Goal: Task Accomplishment & Management: Use online tool/utility

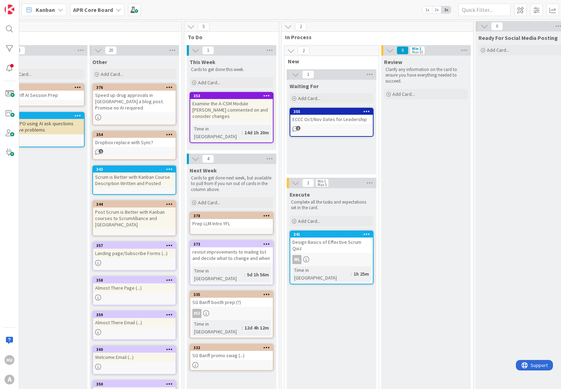
scroll to position [0, 279]
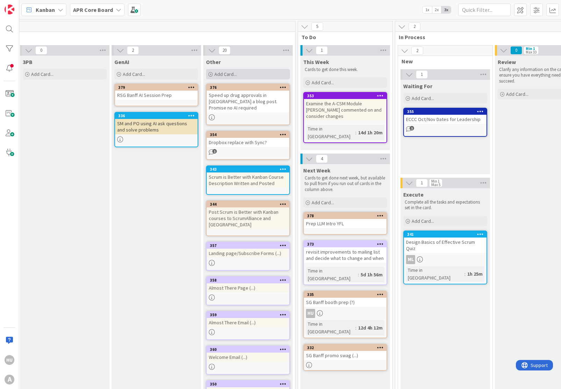
click at [243, 76] on div "Add Card..." at bounding box center [248, 74] width 84 height 10
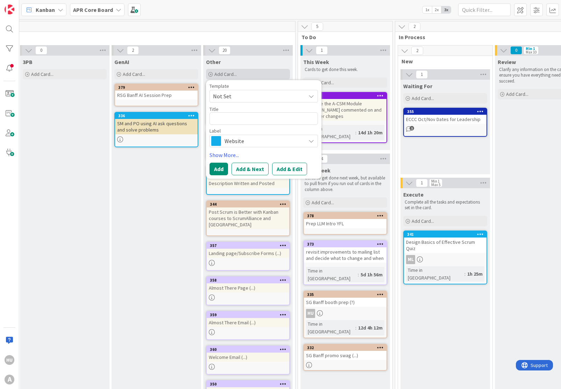
type textarea "x"
type textarea "R"
type textarea "x"
type textarea "RS"
type textarea "x"
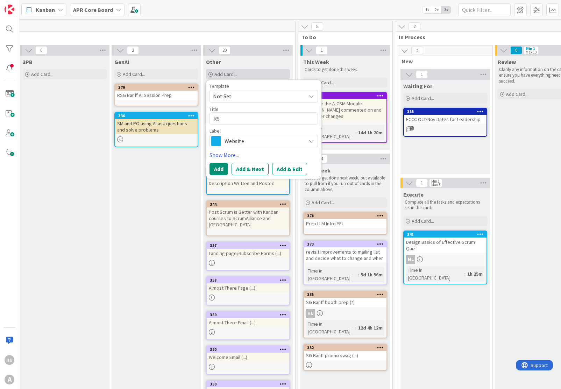
type textarea "RSG"
type textarea "x"
type textarea "RSG"
type textarea "x"
type textarea "RSG B"
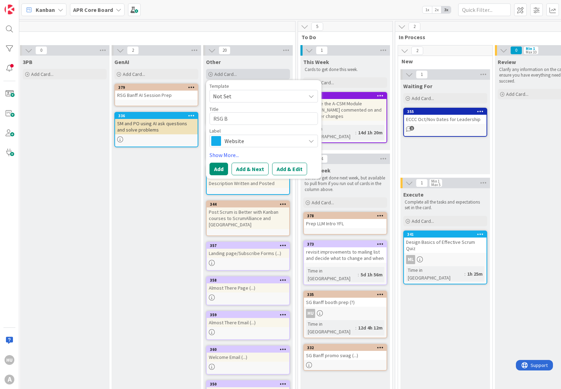
type textarea "x"
type textarea "RSG Ba"
type textarea "x"
type textarea "RSG Ban"
type textarea "x"
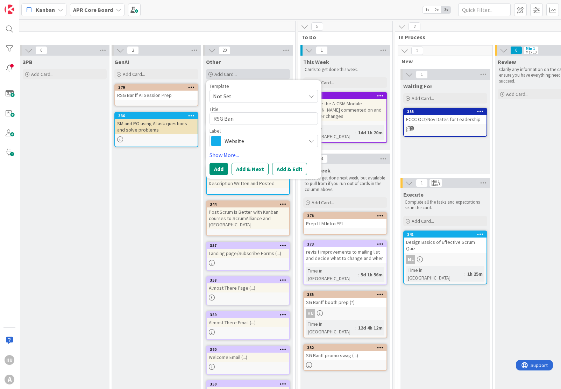
type textarea "RSG Banf"
type textarea "x"
type textarea "RSG Banff"
type textarea "x"
type textarea "RSG Banff"
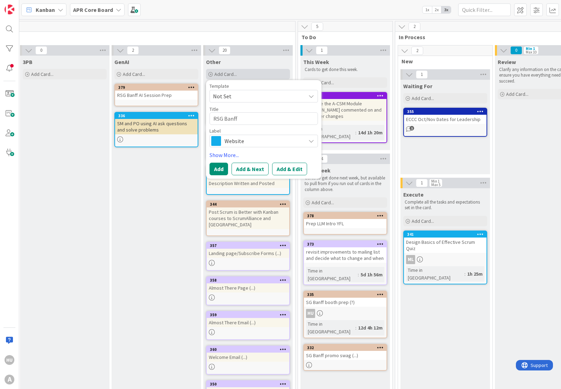
type textarea "x"
type textarea "RSG Banff v"
type textarea "x"
type textarea "RSG Banff vi"
type textarea "x"
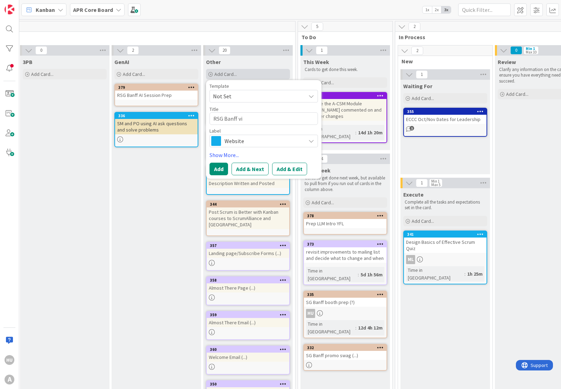
type textarea "RSG Banff vid"
type textarea "x"
type textarea "RSG Banff vide"
type textarea "x"
type textarea "RSG Banff video"
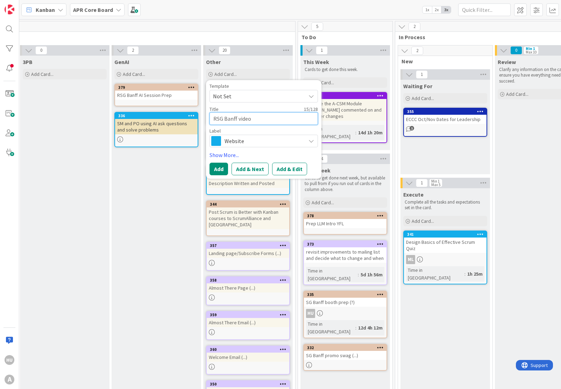
click at [238, 119] on textarea "RSG Banff video" at bounding box center [263, 118] width 108 height 13
type textarea "x"
type textarea "RSG Banff 2video"
type textarea "x"
type textarea "RSG Banff 2 video"
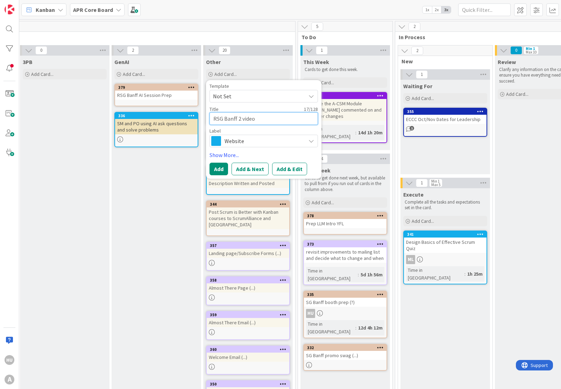
type textarea "x"
type textarea "RSG Banff 2 nvideo"
type textarea "x"
type textarea "RSG Banff 2 video"
type textarea "x"
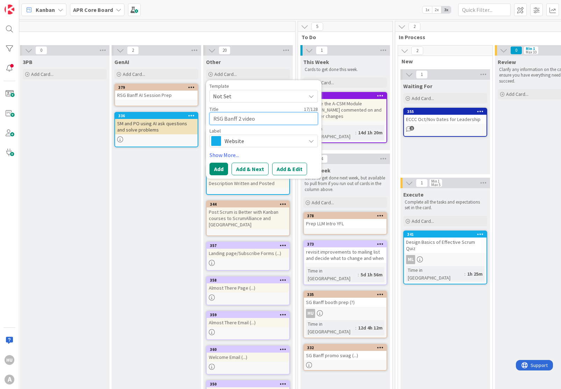
type textarea "RSG Banff 2 mvideo"
type textarea "x"
type textarea "RSG Banff 2 mivideo"
type textarea "x"
type textarea "RSG Banff 2 mibvideo"
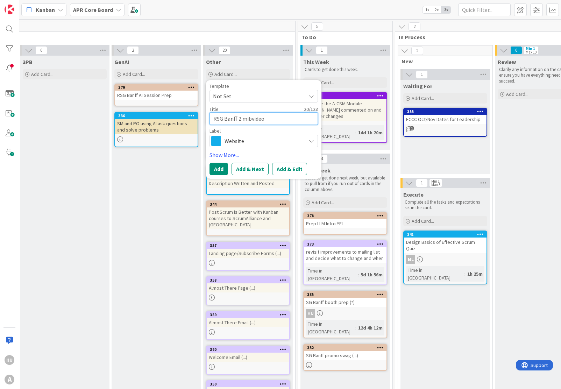
type textarea "x"
type textarea "RSG Banff 2 mivideo"
type textarea "x"
type textarea "RSG Banff 2 minvideo"
type textarea "x"
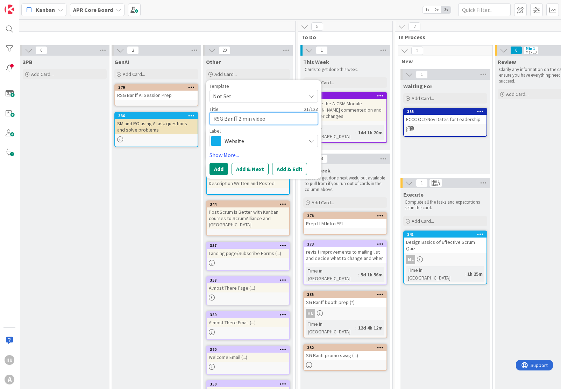
type textarea "RSG Banff 2 min video"
click at [239, 145] on span "Website" at bounding box center [263, 141] width 78 height 10
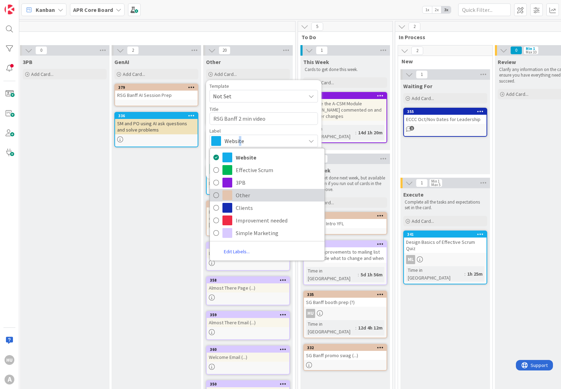
click at [242, 194] on span "Other" at bounding box center [278, 195] width 85 height 10
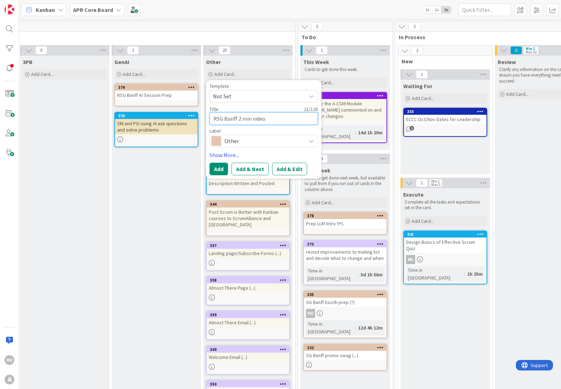
click at [284, 117] on textarea "RSG Banff 2 min video" at bounding box center [263, 118] width 108 height 13
type textarea "x"
type textarea "RSG Banff 2 min video"
type textarea "x"
type textarea "RSG Banff 2 min video ("
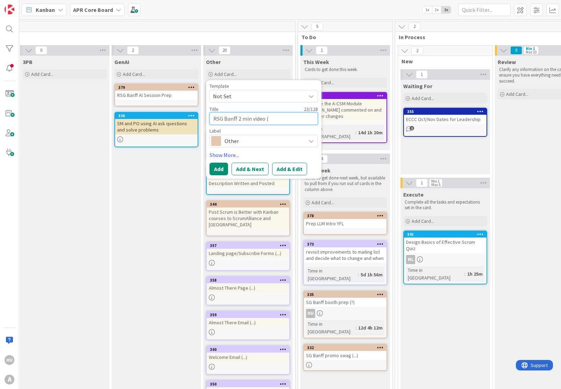
type textarea "x"
type textarea "RSG Banff 2 min video (."
type textarea "x"
type textarea "RSG Banff 2 min video (.."
type textarea "x"
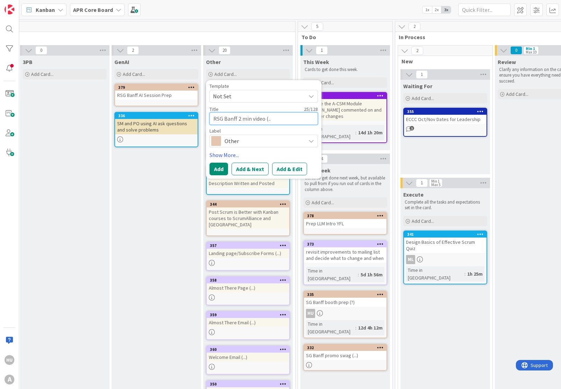
type textarea "RSG Banff 2 min video (..."
type textarea "x"
type textarea "RSG Banff 2 min video (...)"
click at [291, 170] on button "Add & Edit" at bounding box center [289, 169] width 35 height 13
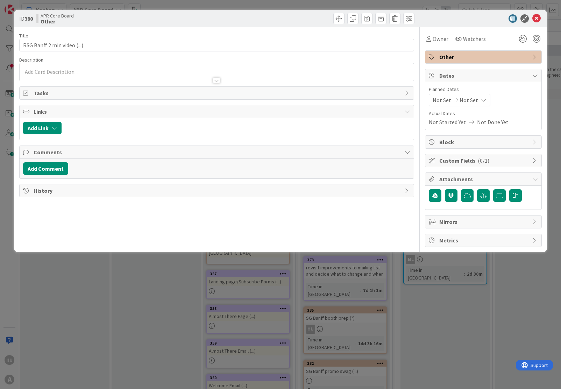
click at [60, 71] on div at bounding box center [217, 71] width 394 height 17
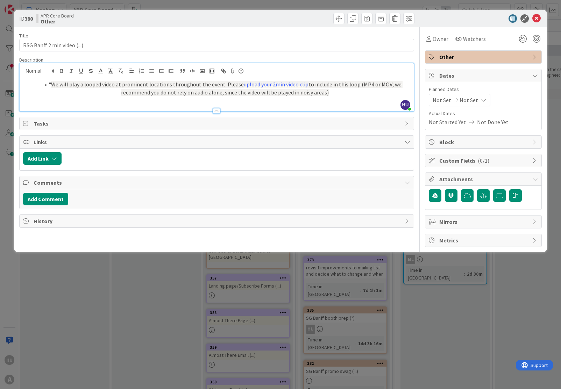
click at [51, 85] on li "" We will play a looped video at prominent locations throughout the event. Plea…" at bounding box center [220, 88] width 379 height 16
click at [180, 105] on div at bounding box center [217, 107] width 394 height 7
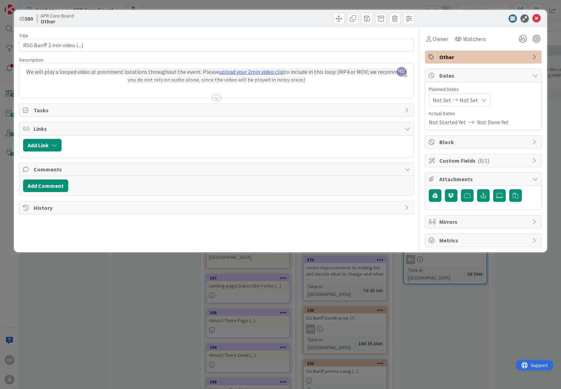
click at [303, 79] on p "We will play a looped video at prominent locations throughout the event. Please…" at bounding box center [216, 76] width 387 height 16
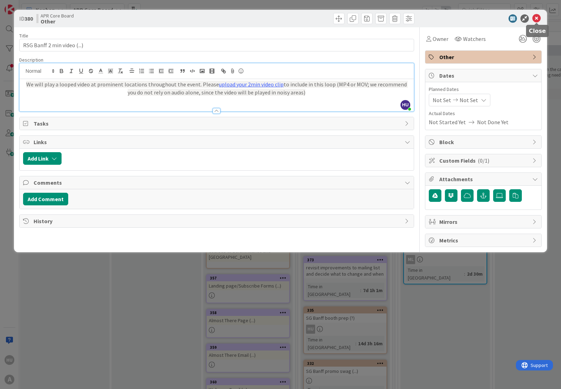
click at [536, 17] on icon at bounding box center [536, 18] width 8 height 8
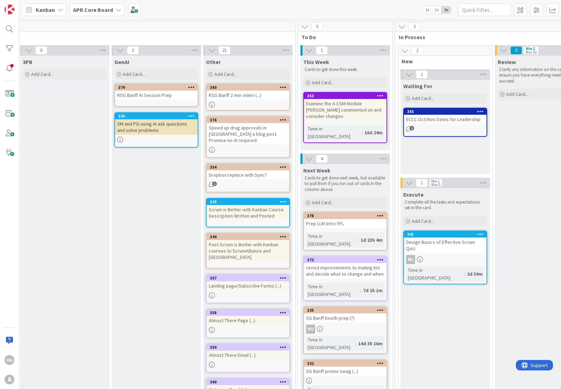
click at [338, 359] on link "332 SG Banff promo swag (...) Time in [GEOGRAPHIC_DATA] : 2h 18m" at bounding box center [345, 381] width 84 height 44
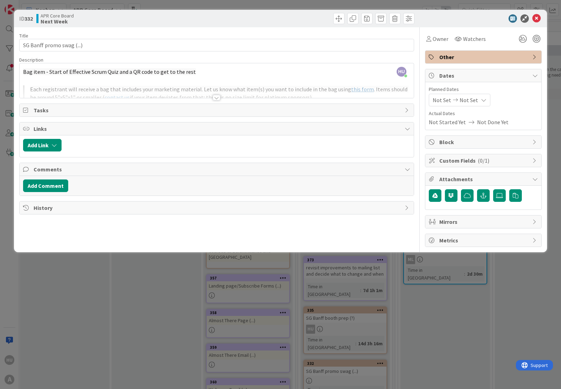
click at [216, 98] on div at bounding box center [217, 98] width 8 height 6
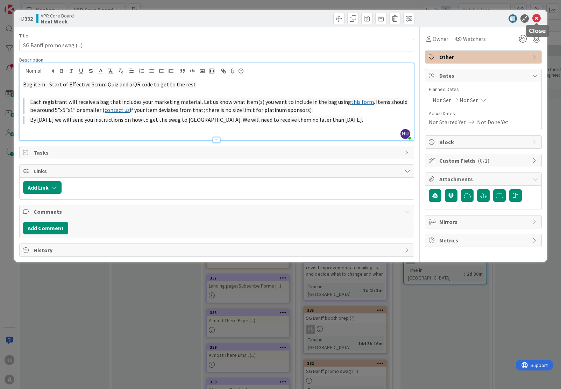
click at [536, 17] on icon at bounding box center [536, 18] width 8 height 8
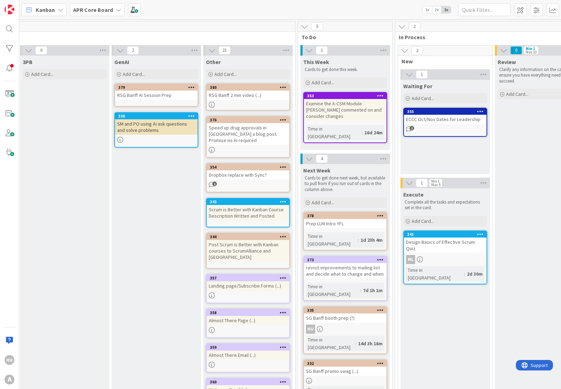
click at [355, 313] on div "SG Banff booth prep (?)" at bounding box center [345, 317] width 83 height 9
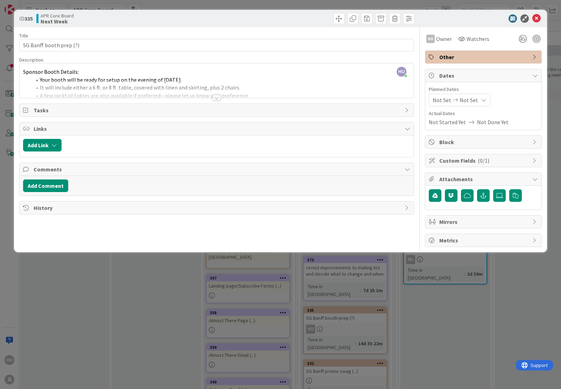
click at [215, 98] on div at bounding box center [217, 98] width 8 height 6
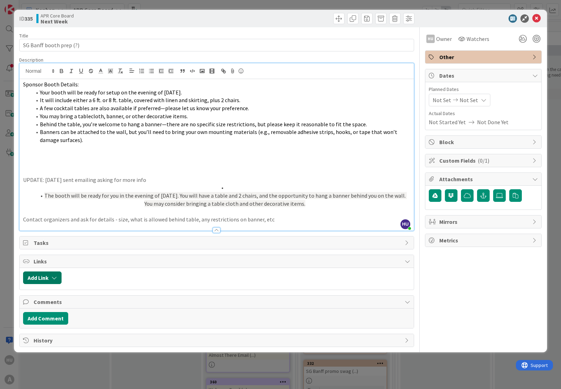
click at [34, 278] on button "Add Link" at bounding box center [42, 277] width 38 height 13
click at [43, 316] on button "Add Comment" at bounding box center [45, 318] width 45 height 13
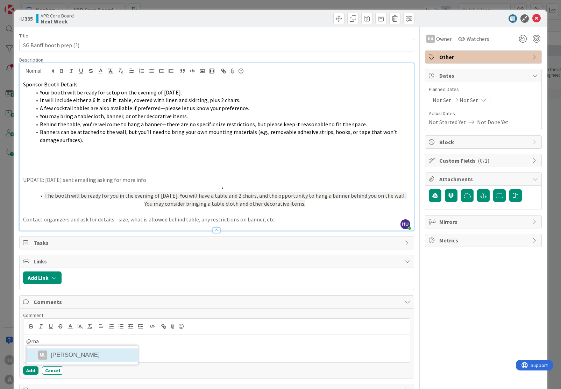
click at [56, 354] on li "ML [PERSON_NAME]" at bounding box center [82, 354] width 111 height 13
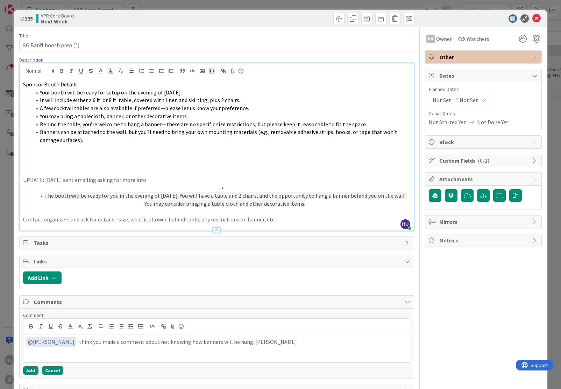
click at [50, 370] on button "Cancel" at bounding box center [52, 370] width 21 height 8
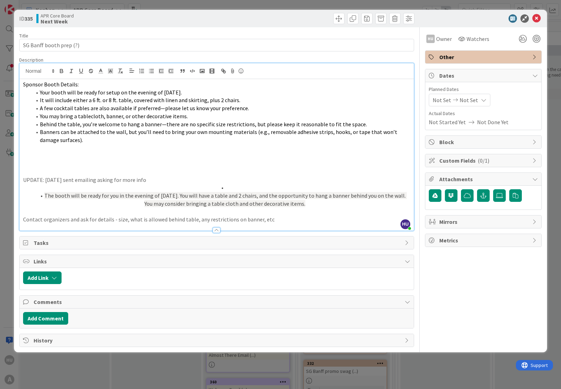
click at [22, 84] on div "Sponsor Booth Details: Your booth will be ready for setup on the evening of [DA…" at bounding box center [217, 154] width 394 height 151
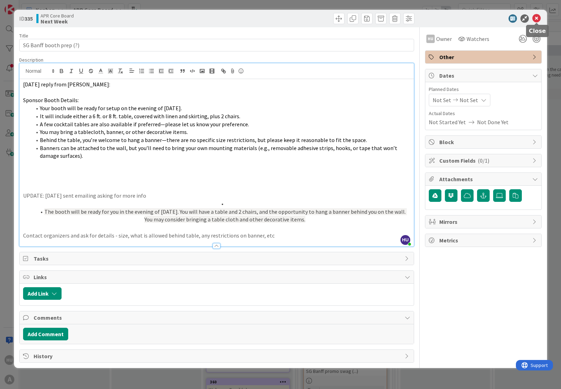
click at [538, 19] on icon at bounding box center [536, 18] width 8 height 8
